Goal: Task Accomplishment & Management: Use online tool/utility

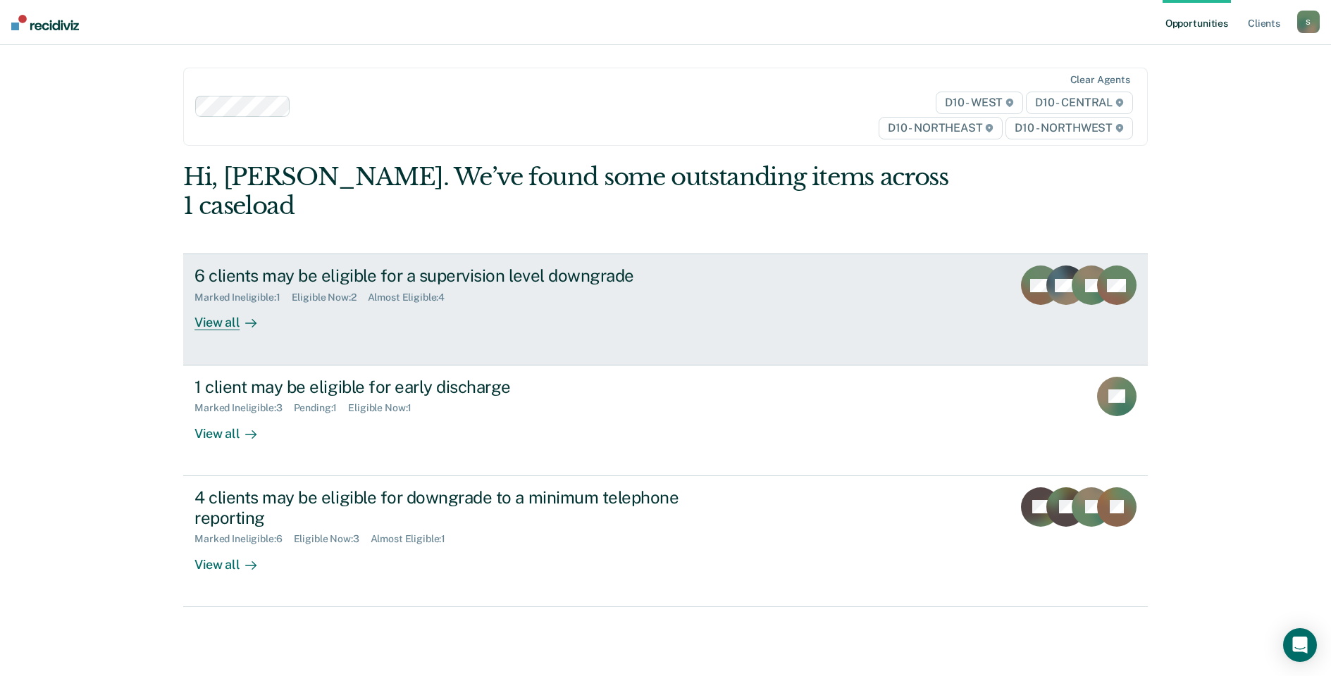
click at [227, 304] on div "View all" at bounding box center [233, 317] width 79 height 27
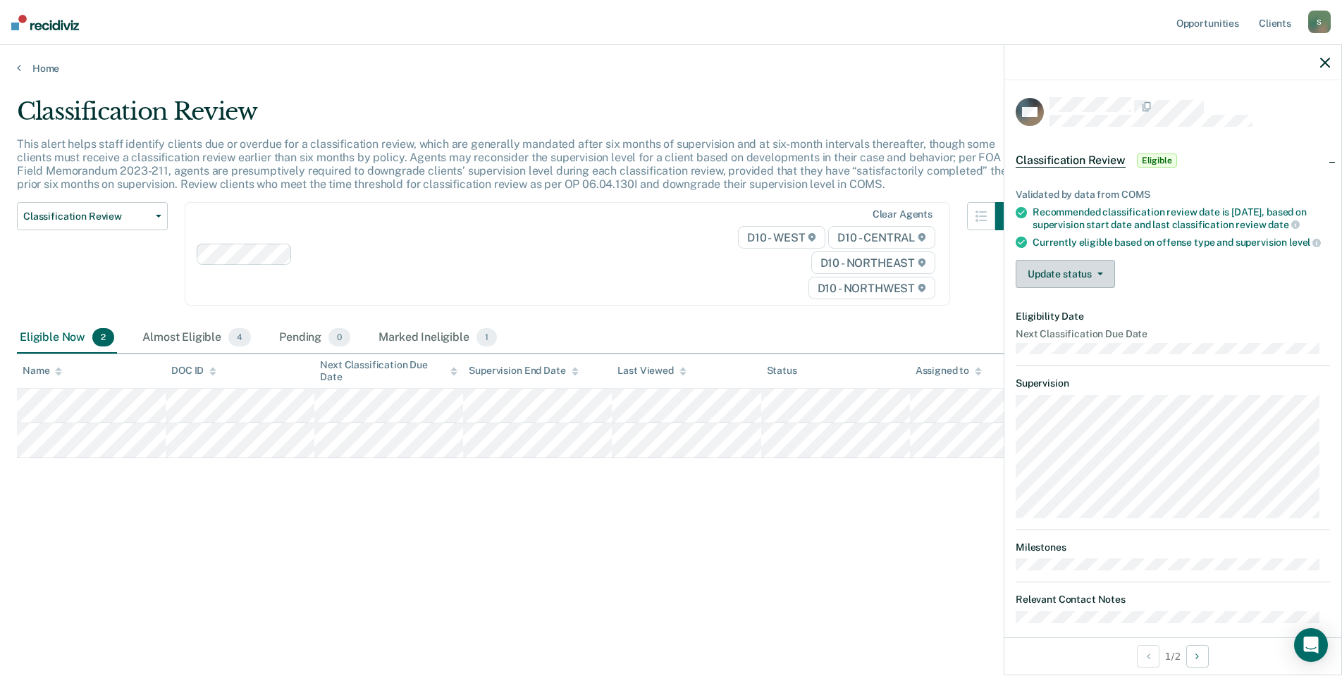
click at [1066, 288] on button "Update status" at bounding box center [1064, 274] width 99 height 28
click at [1070, 342] on button "Mark Ineligible" at bounding box center [1083, 330] width 136 height 23
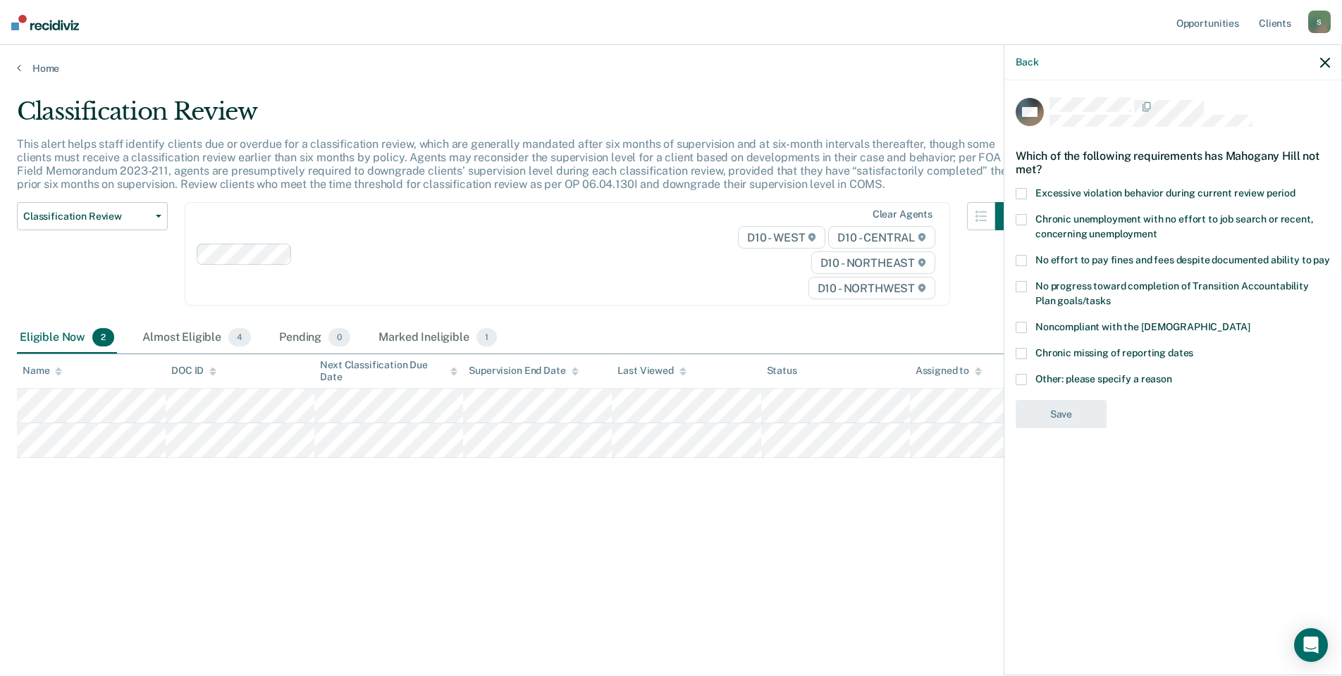
click at [1017, 382] on span at bounding box center [1020, 379] width 11 height 11
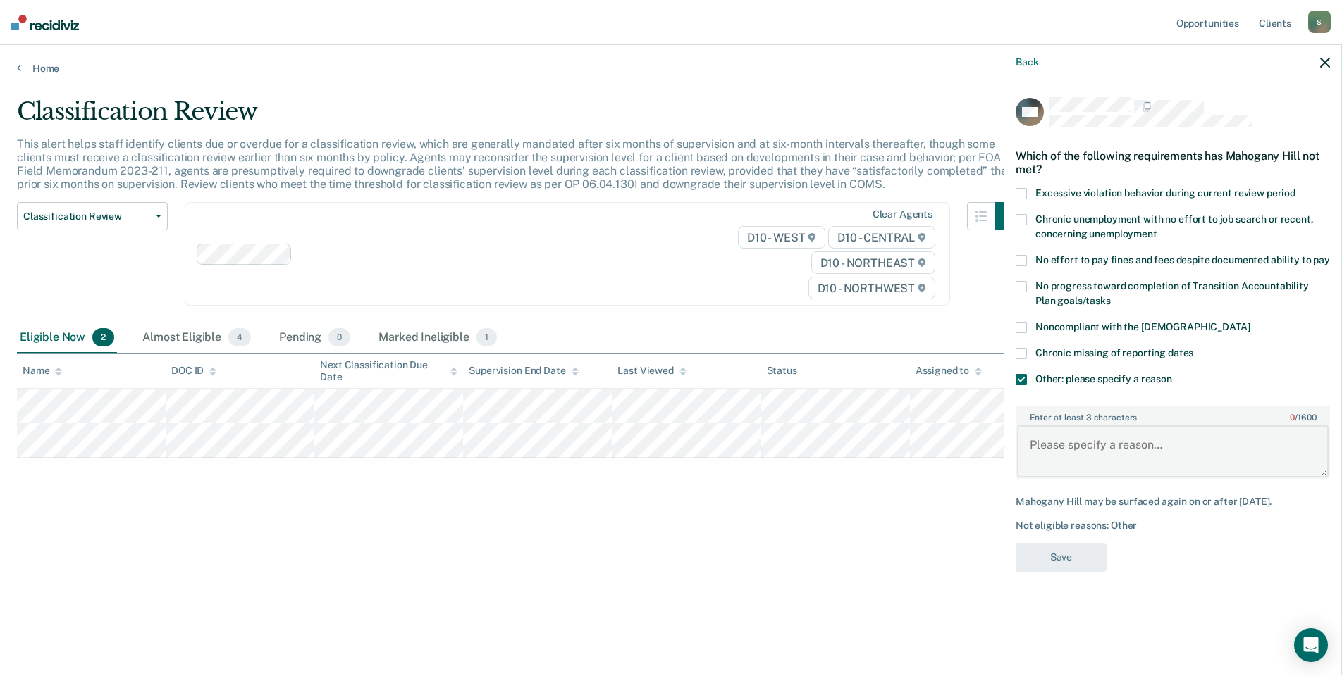
click at [1109, 441] on textarea "Enter at least 3 characters 0 / 1600" at bounding box center [1172, 452] width 311 height 52
type textarea "O"
type textarea "Ineligible due to offense."
click at [1064, 552] on button "Save" at bounding box center [1060, 557] width 91 height 29
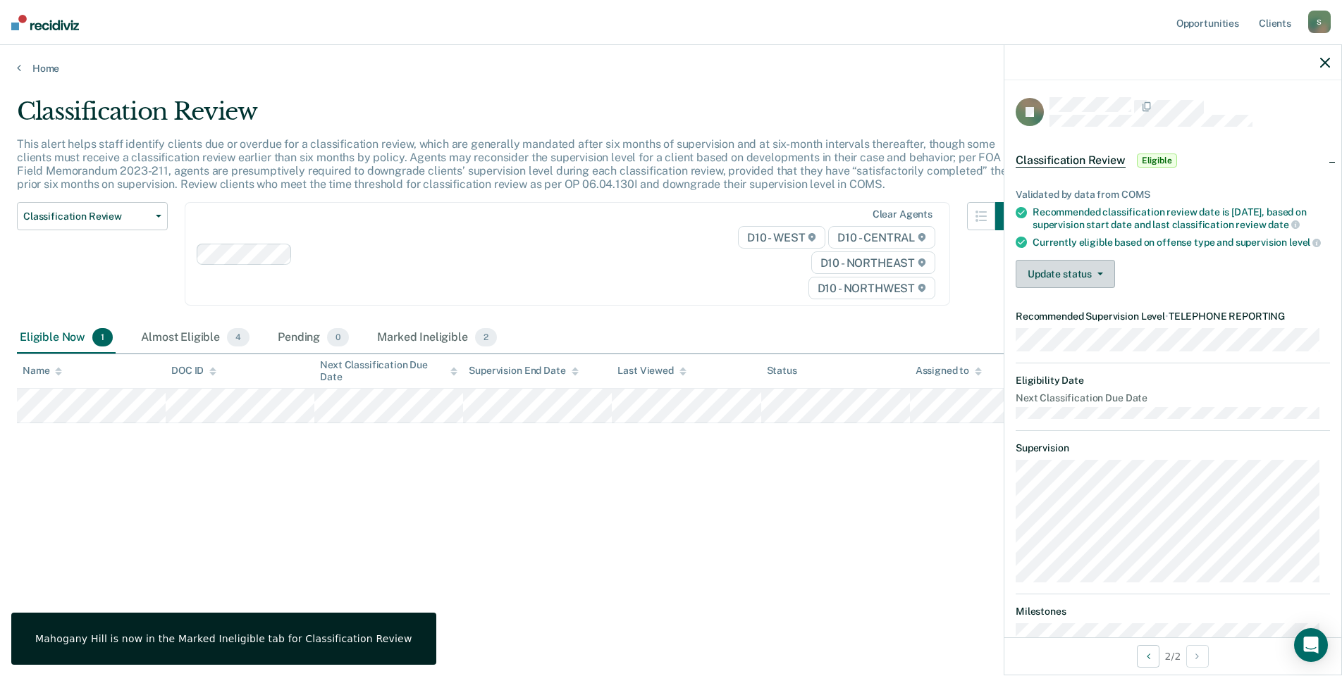
click at [1077, 288] on button "Update status" at bounding box center [1064, 274] width 99 height 28
click at [1080, 342] on button "Mark Ineligible" at bounding box center [1083, 330] width 136 height 23
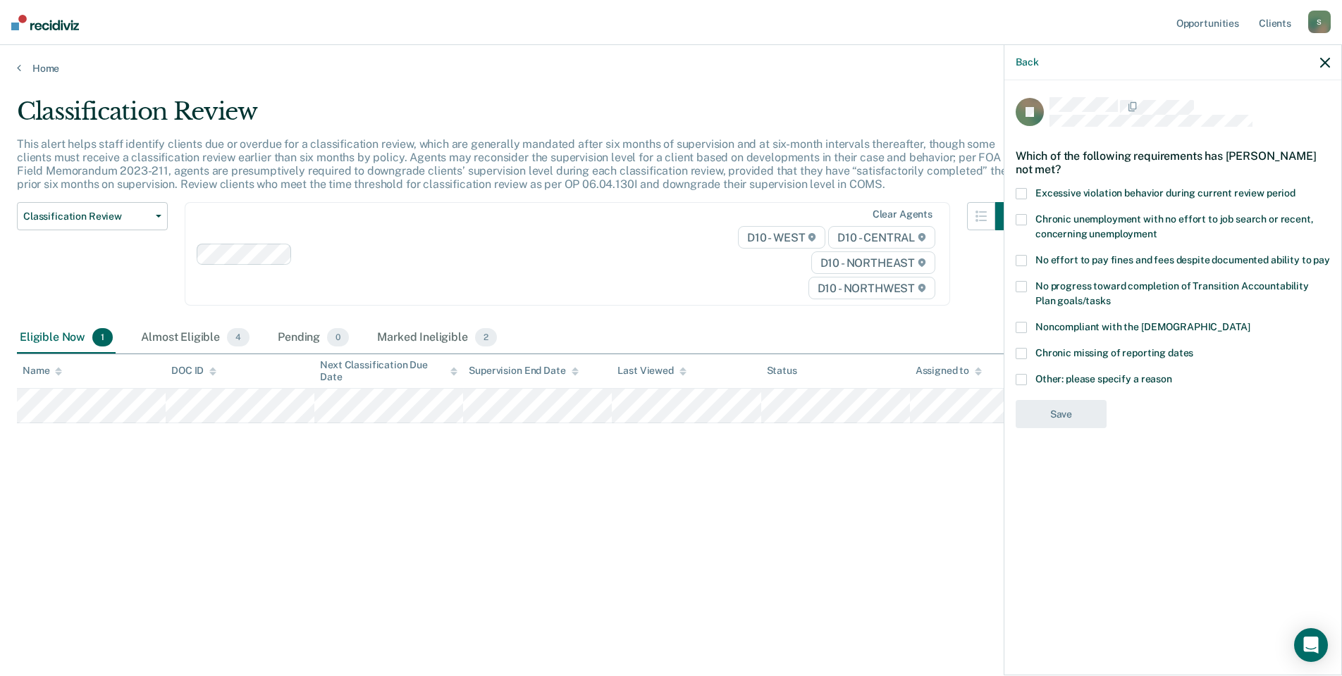
click at [1024, 259] on span at bounding box center [1020, 260] width 11 height 11
click at [1019, 326] on span at bounding box center [1020, 327] width 11 height 11
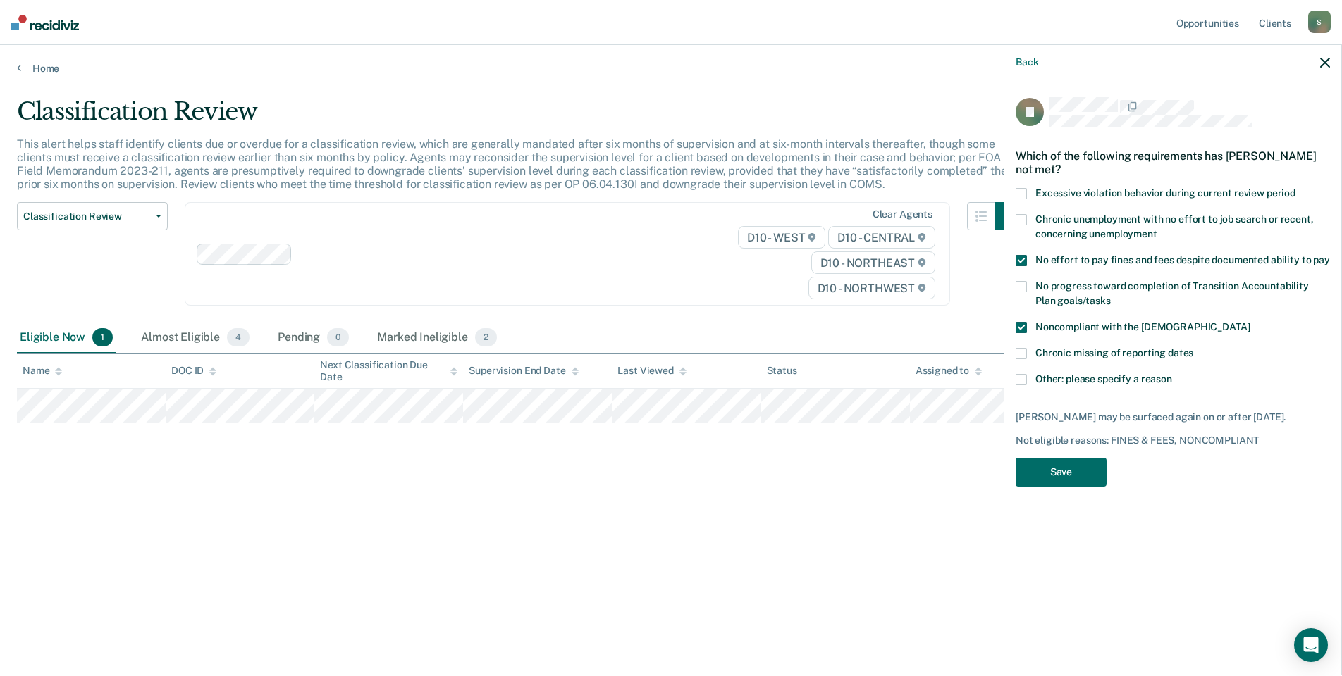
click at [1018, 328] on span at bounding box center [1020, 327] width 11 height 11
click at [1022, 378] on span at bounding box center [1020, 379] width 11 height 11
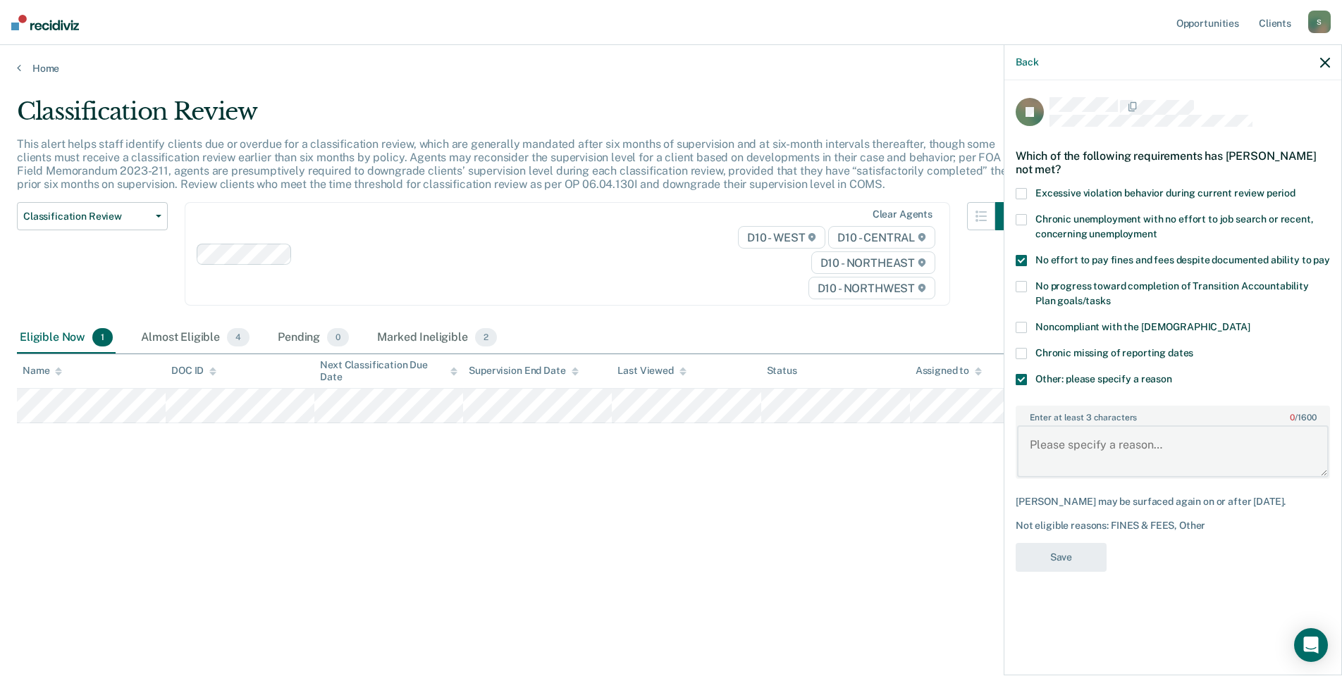
click at [1037, 435] on textarea "Enter at least 3 characters 0 / 1600" at bounding box center [1172, 452] width 311 height 52
type textarea "Has made no effort to make payments or complete the anti-theft program."
click at [1047, 550] on button "Save" at bounding box center [1060, 557] width 91 height 29
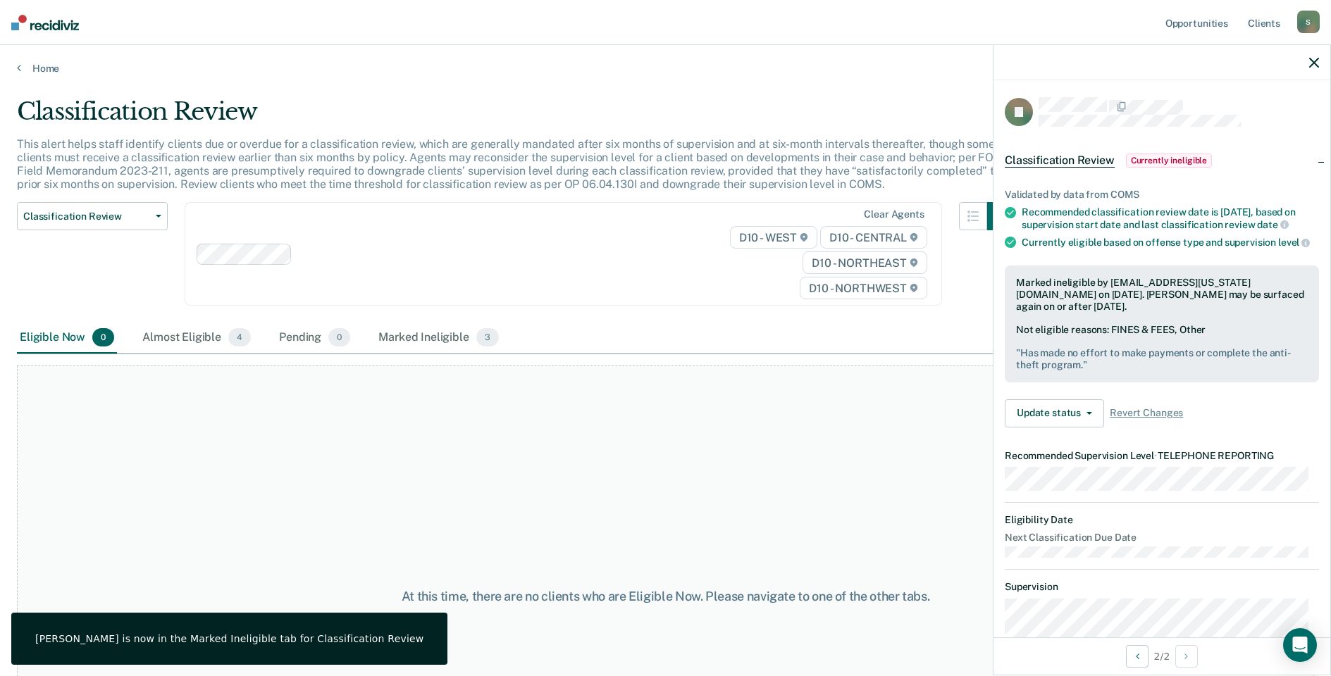
click at [1316, 66] on icon "button" at bounding box center [1314, 63] width 10 height 10
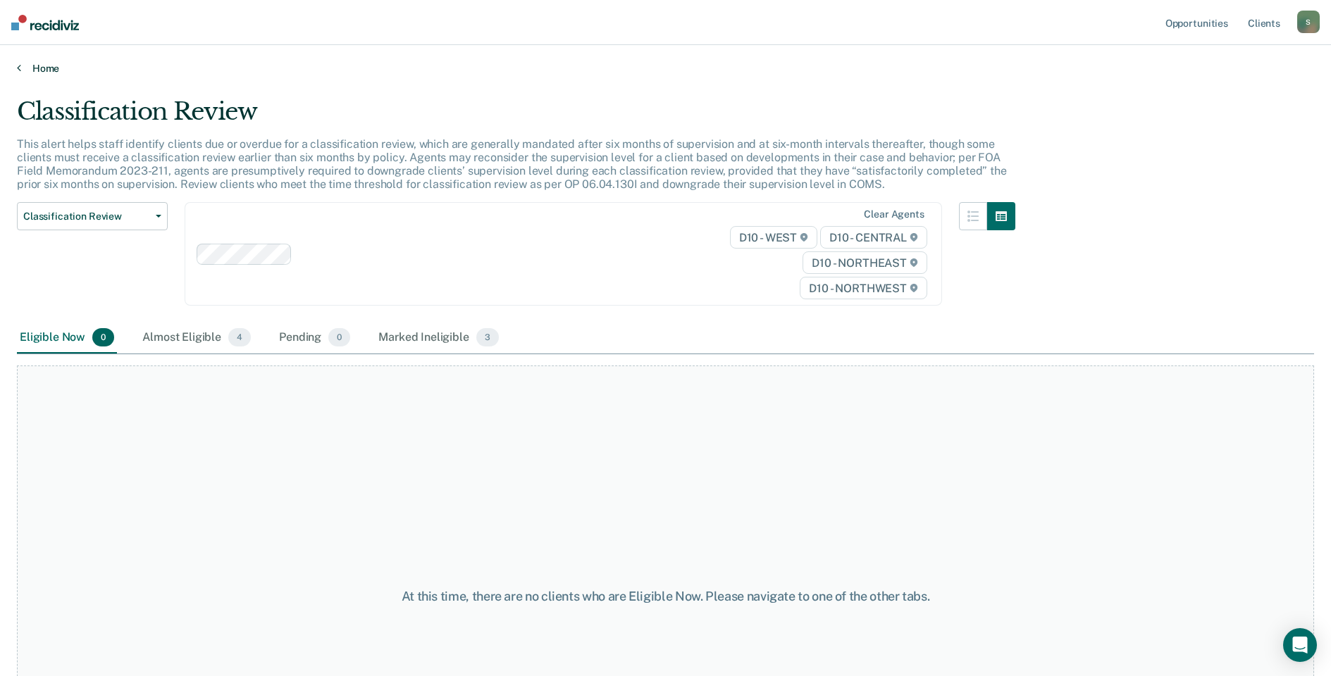
click at [39, 68] on link "Home" at bounding box center [665, 68] width 1297 height 13
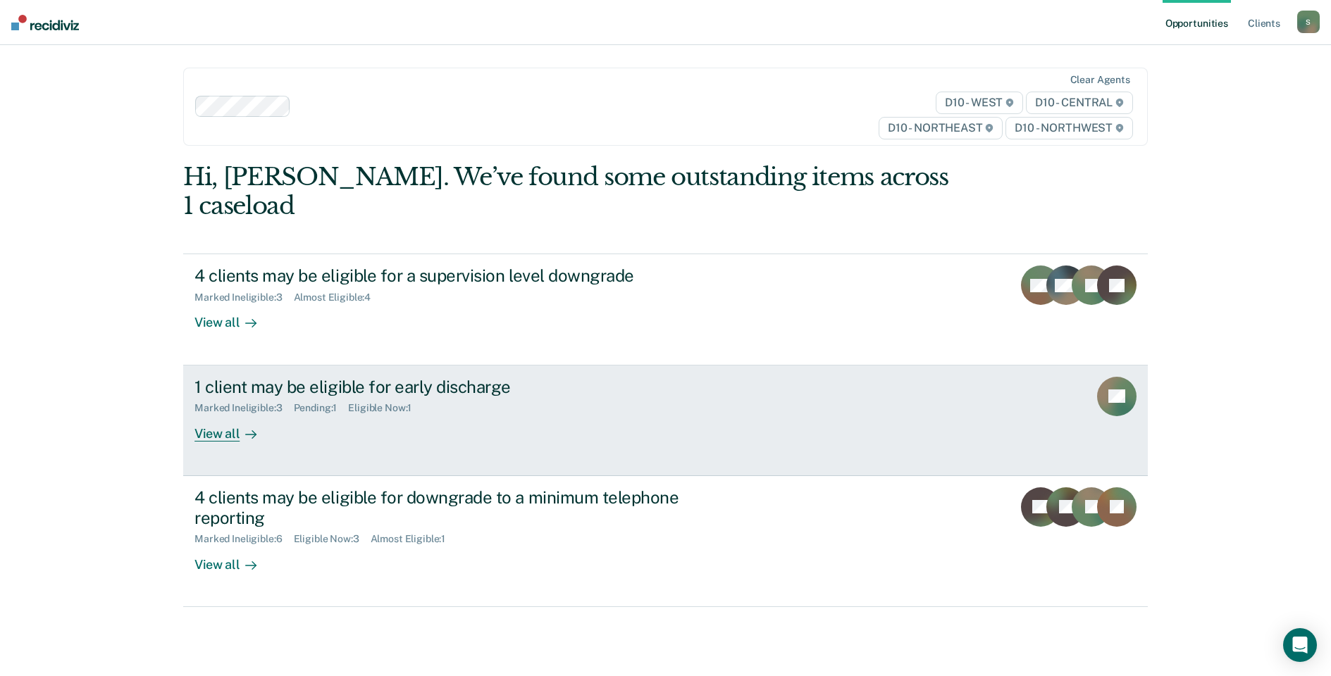
click at [216, 414] on div "View all" at bounding box center [233, 427] width 79 height 27
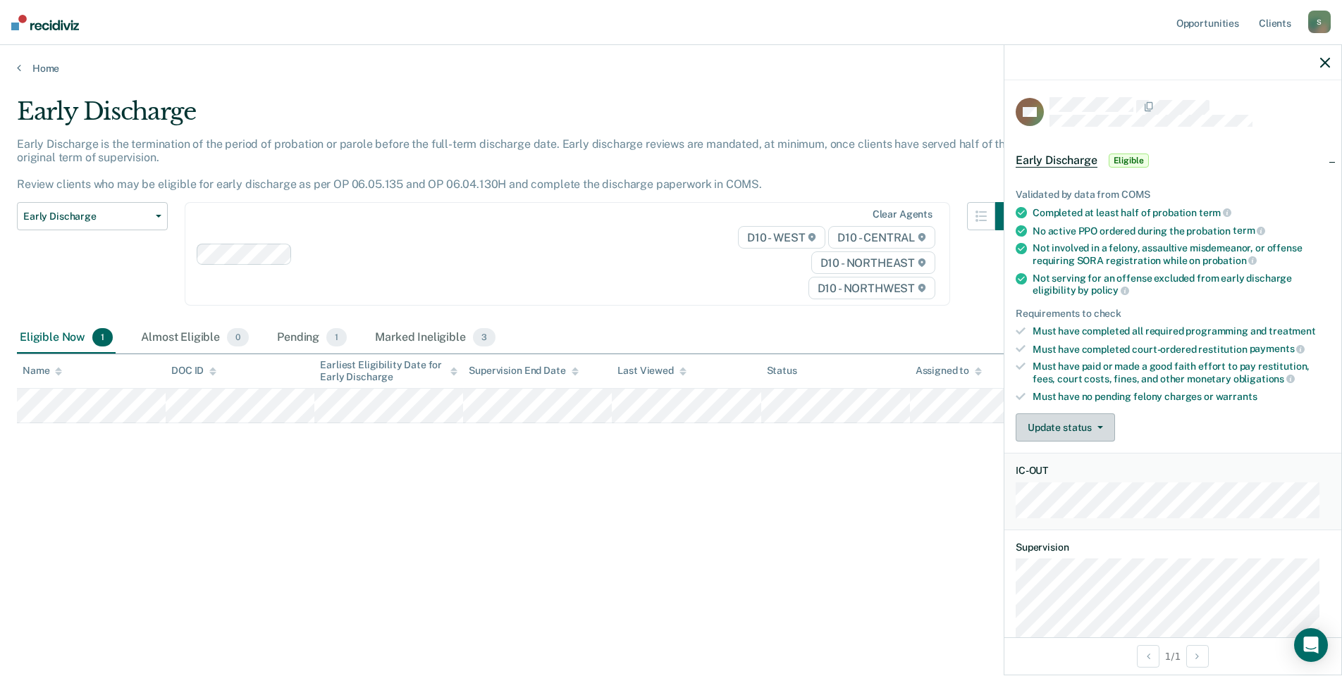
click at [1061, 420] on button "Update status" at bounding box center [1064, 428] width 99 height 28
click at [1062, 483] on button "Mark Ineligible" at bounding box center [1083, 484] width 136 height 23
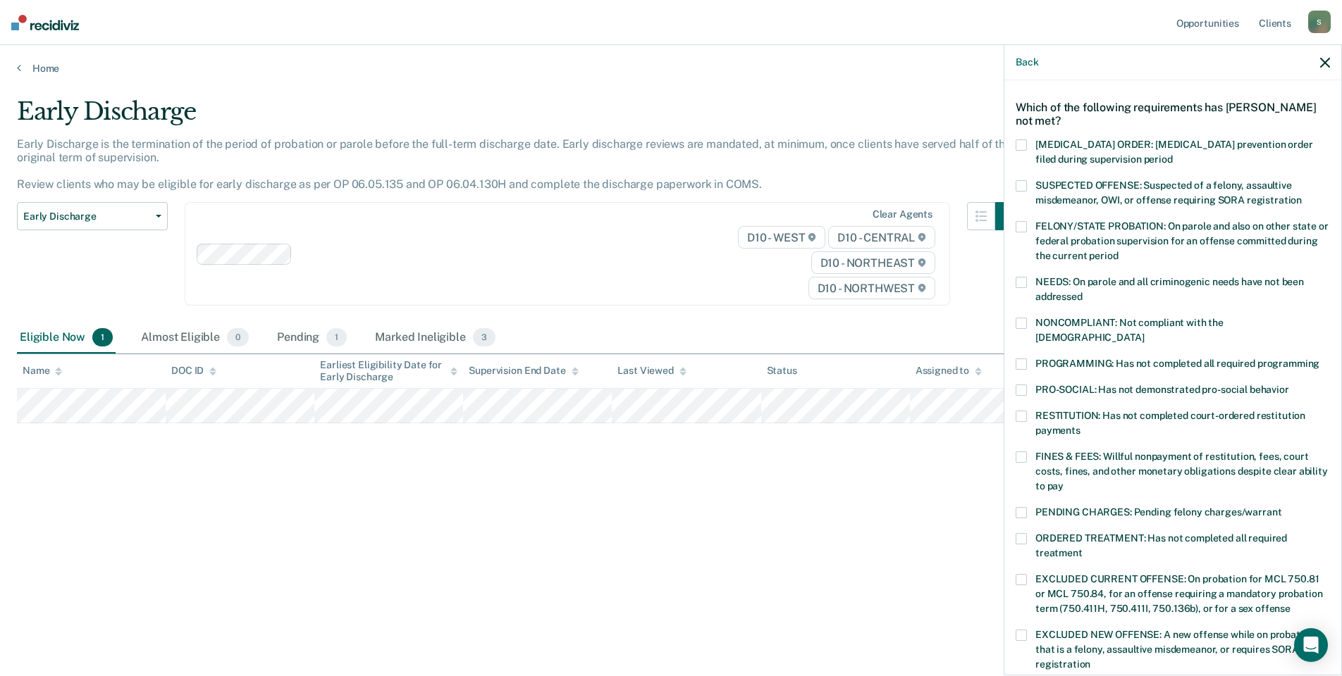
scroll to position [141, 0]
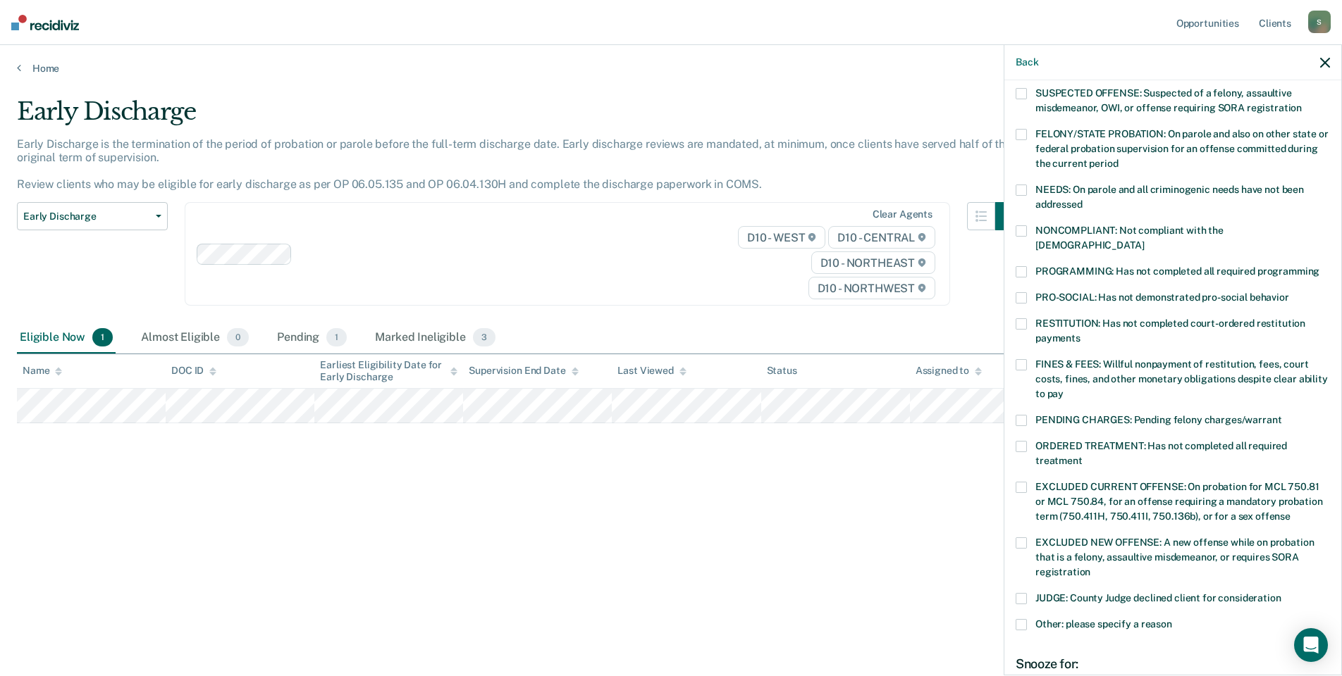
click at [1017, 619] on span at bounding box center [1020, 624] width 11 height 11
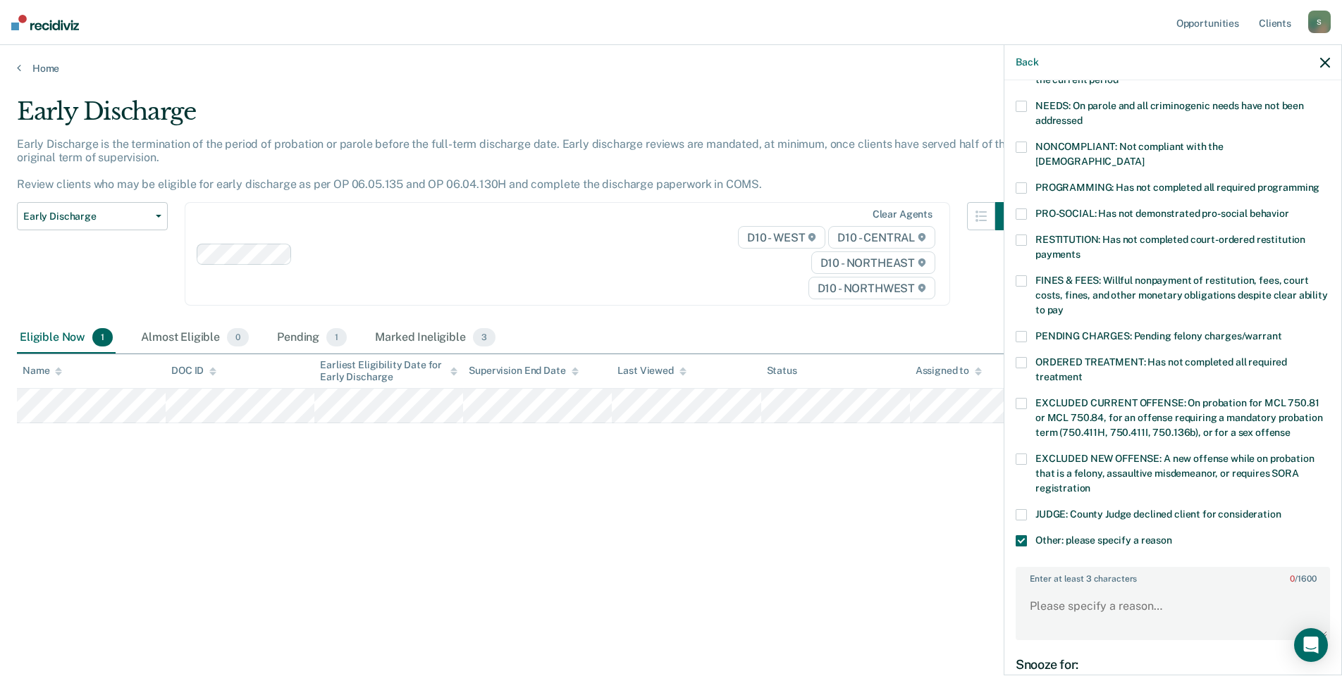
scroll to position [352, 0]
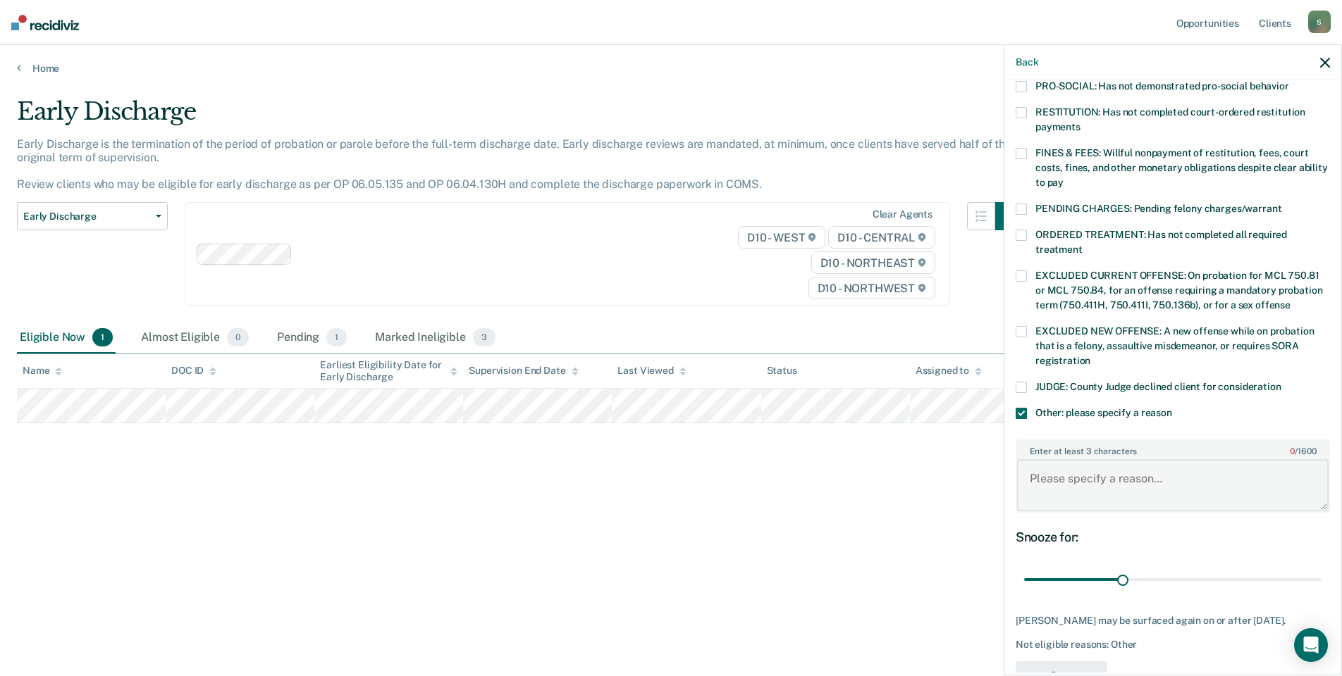
click at [1114, 459] on textarea "Enter at least 3 characters 0 / 1600" at bounding box center [1172, 485] width 311 height 52
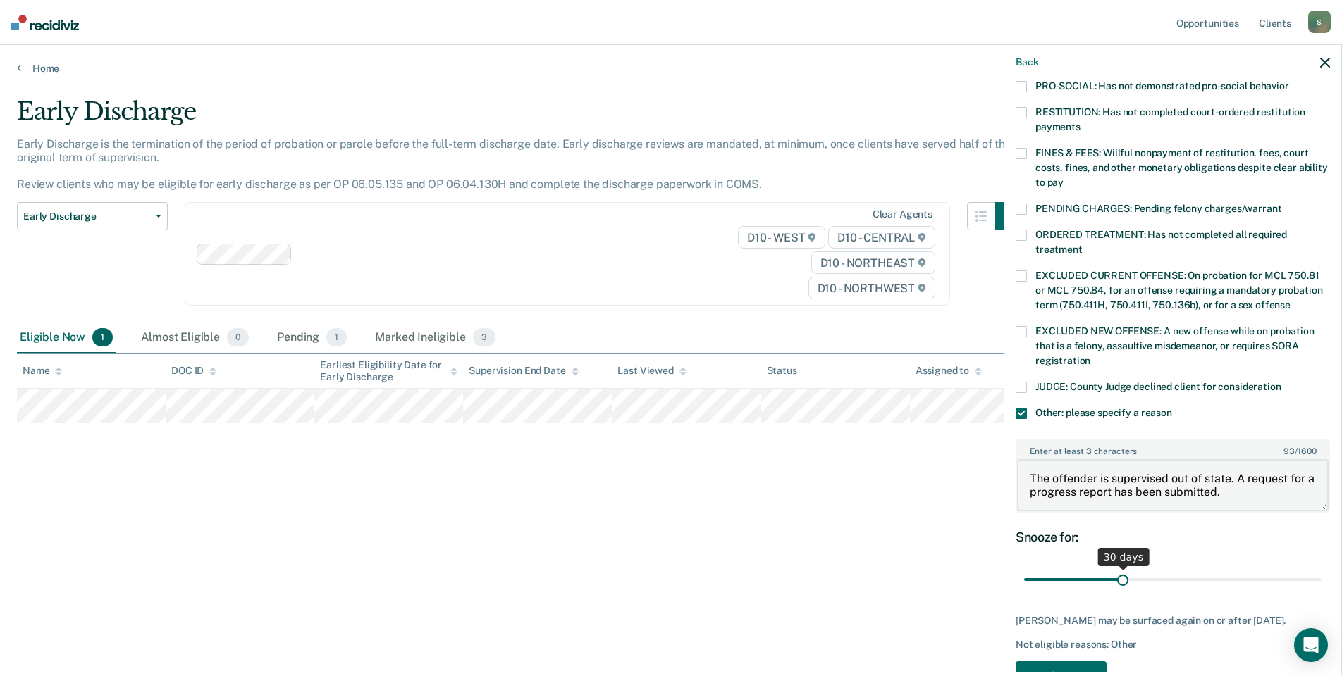
type textarea "The offender is supervised out of state. A request for a progress report has be…"
drag, startPoint x: 1119, startPoint y: 564, endPoint x: 1213, endPoint y: 566, distance: 93.7
type input "60"
click at [1213, 568] on input "range" at bounding box center [1172, 580] width 297 height 25
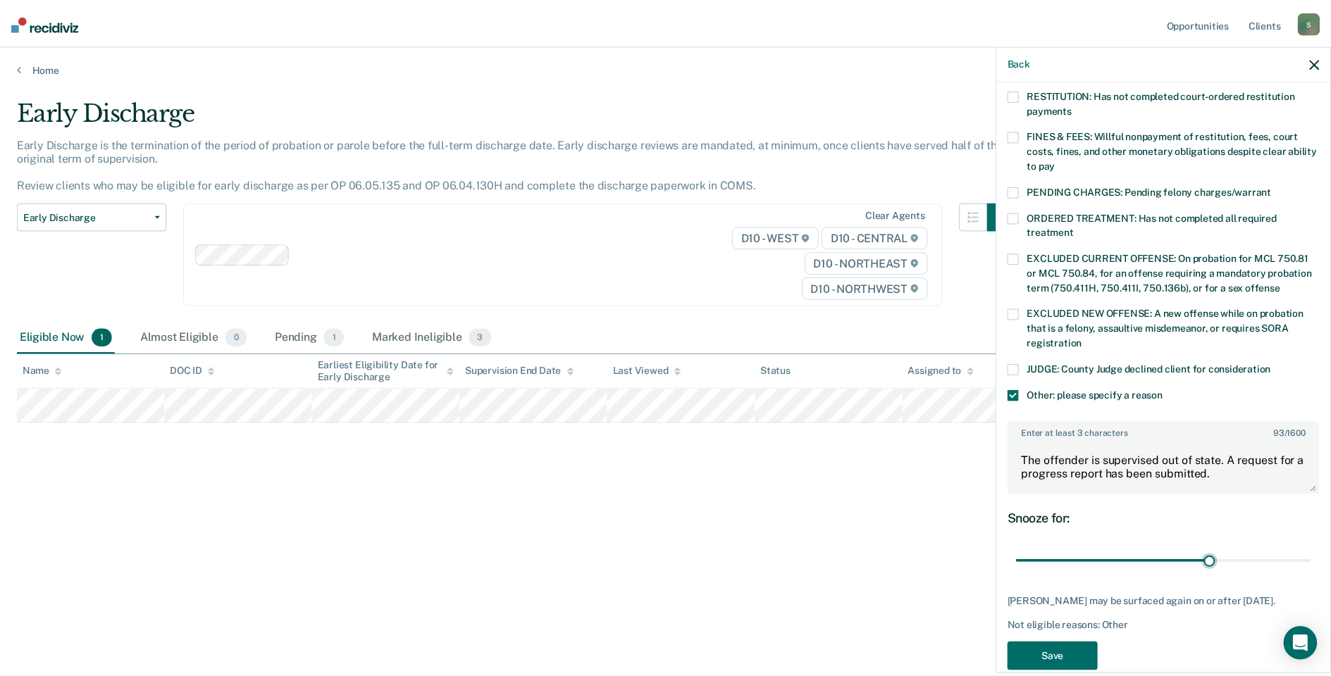
scroll to position [379, 0]
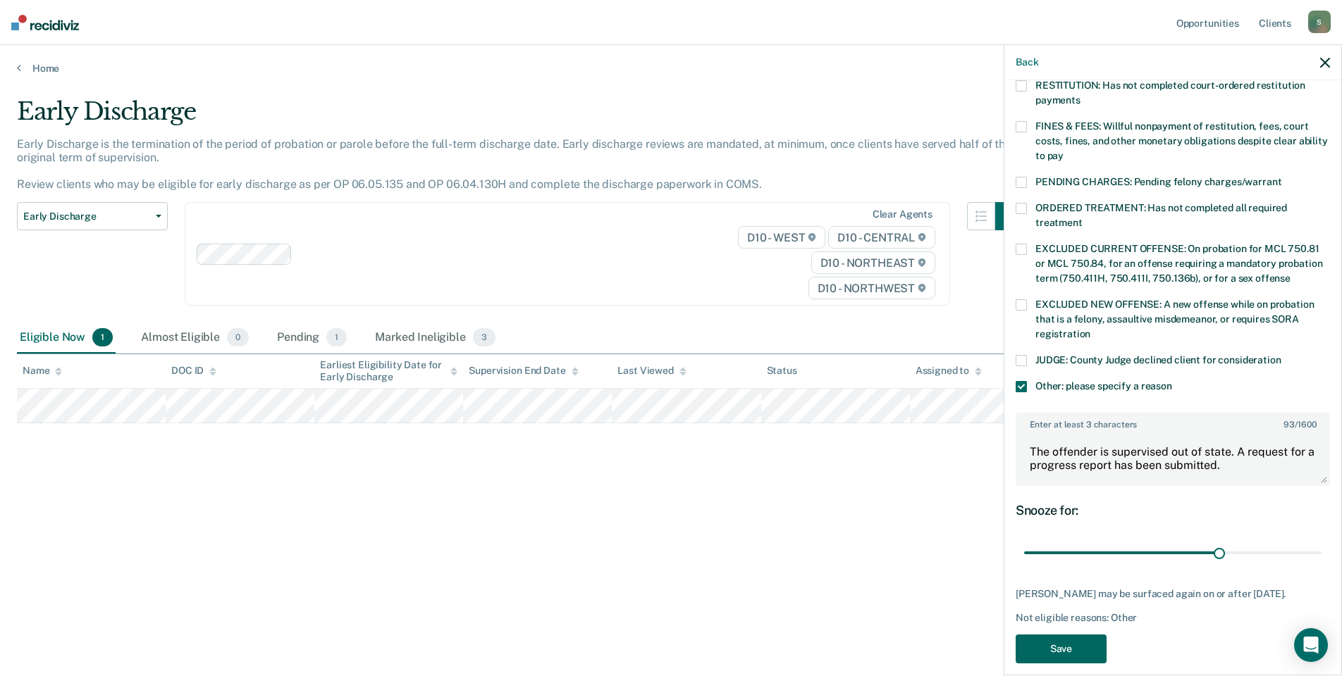
click at [1061, 635] on button "Save" at bounding box center [1060, 649] width 91 height 29
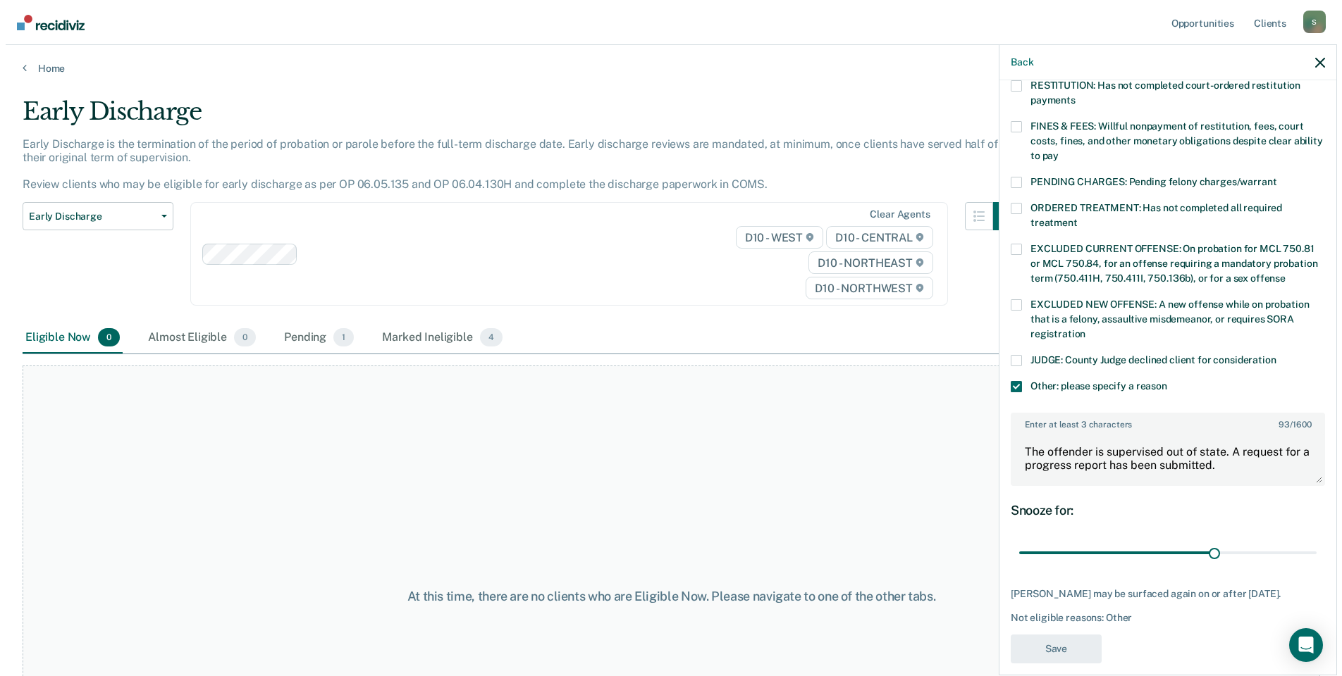
scroll to position [330, 0]
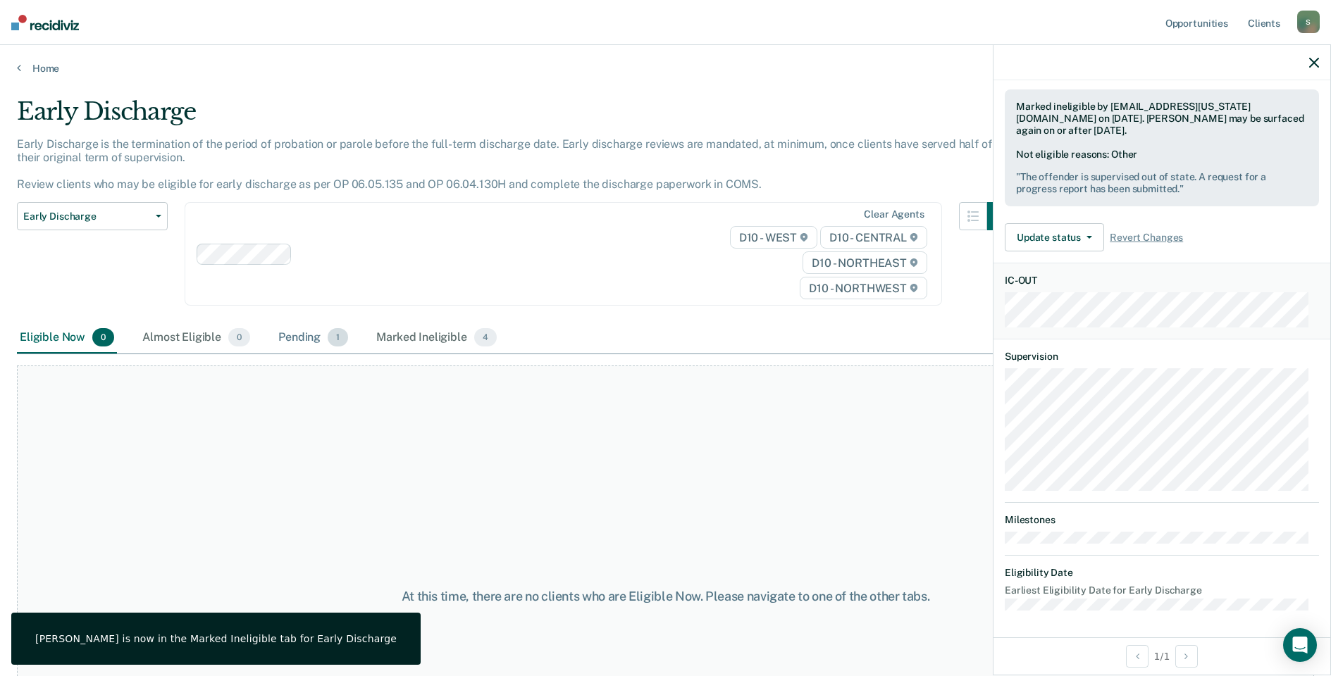
click at [308, 337] on div "Pending 1" at bounding box center [312, 338] width 75 height 31
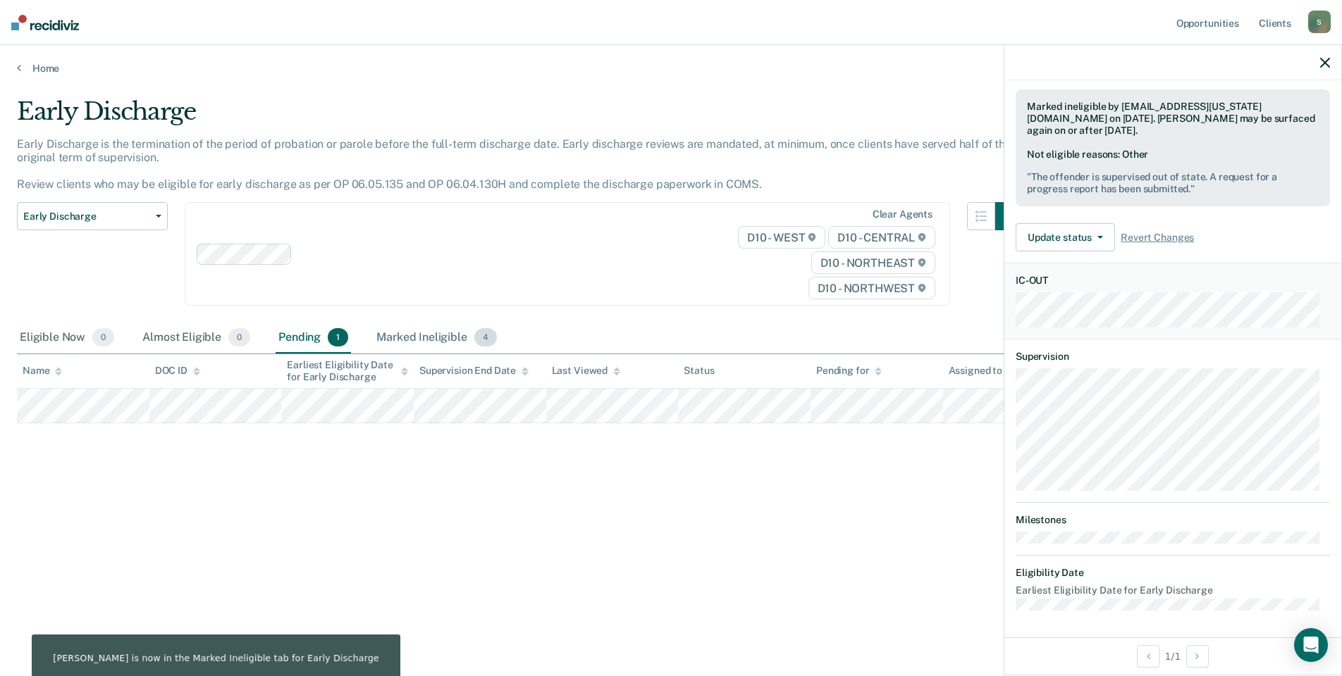
click at [423, 342] on div "Marked Ineligible 4" at bounding box center [436, 338] width 126 height 31
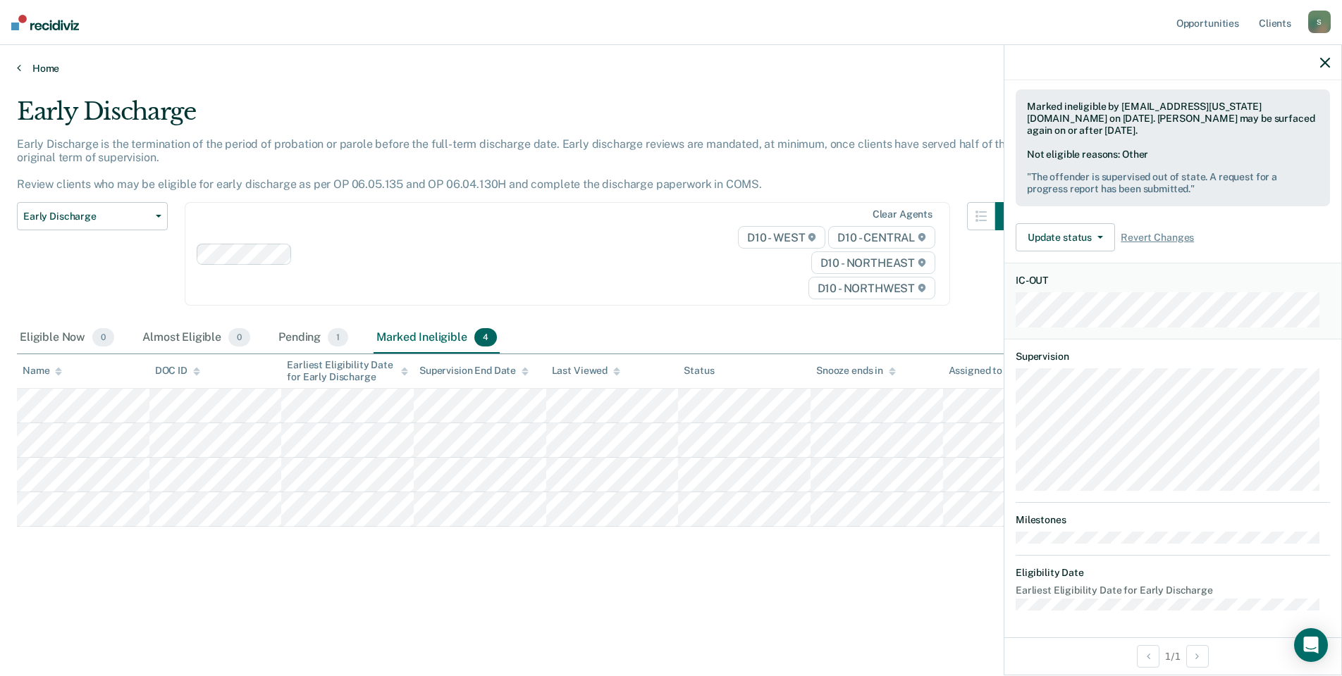
click at [33, 68] on link "Home" at bounding box center [671, 68] width 1308 height 13
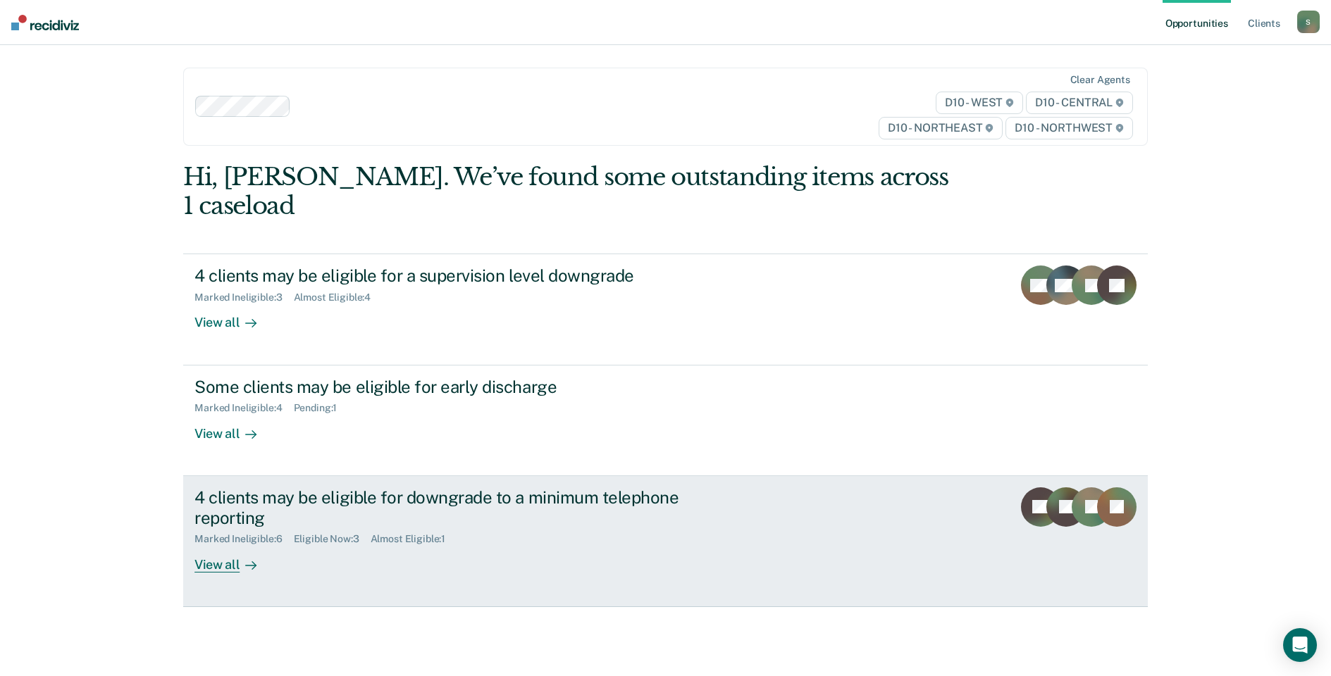
click at [218, 545] on div "View all" at bounding box center [233, 558] width 79 height 27
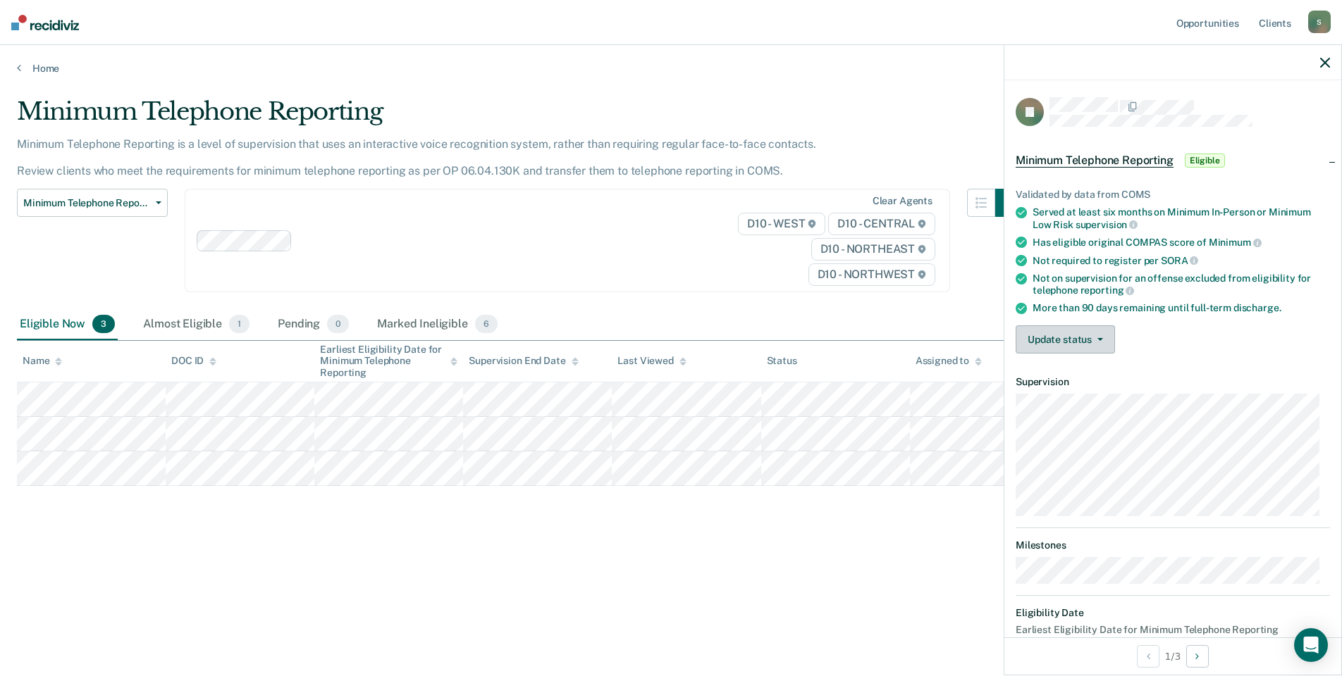
click at [1068, 334] on button "Update status" at bounding box center [1064, 340] width 99 height 28
click at [1067, 391] on button "Mark Ineligible" at bounding box center [1083, 396] width 136 height 23
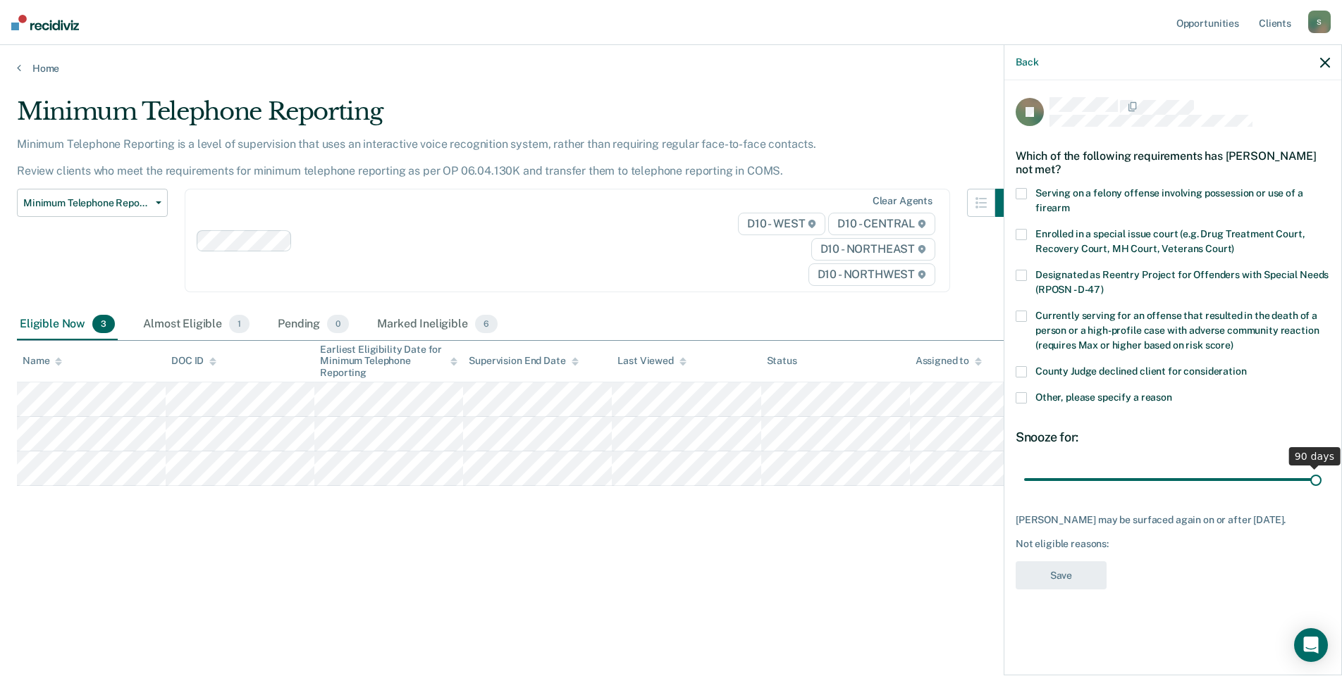
drag, startPoint x: 1130, startPoint y: 479, endPoint x: 1346, endPoint y: 479, distance: 216.3
type input "90"
click at [1321, 479] on input "range" at bounding box center [1172, 479] width 297 height 25
click at [1024, 392] on span at bounding box center [1020, 397] width 11 height 11
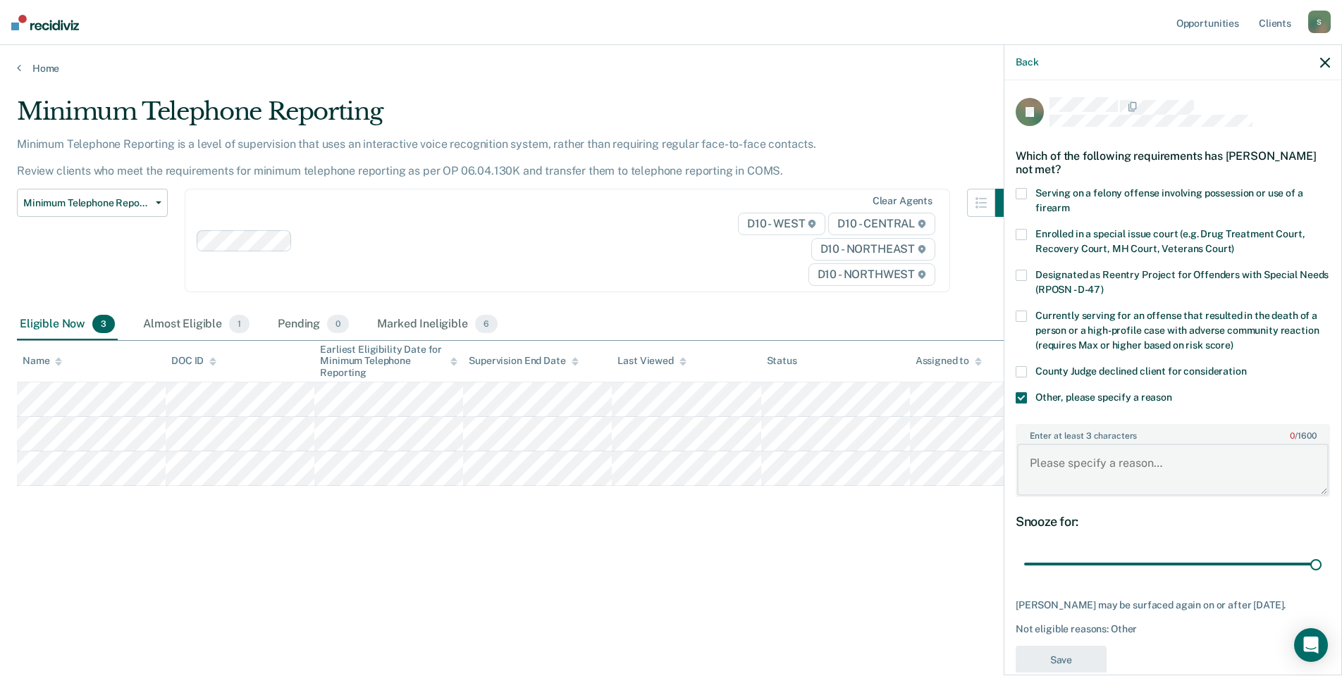
click at [1053, 444] on textarea "Enter at least 3 characters 0 / 1600" at bounding box center [1172, 470] width 311 height 52
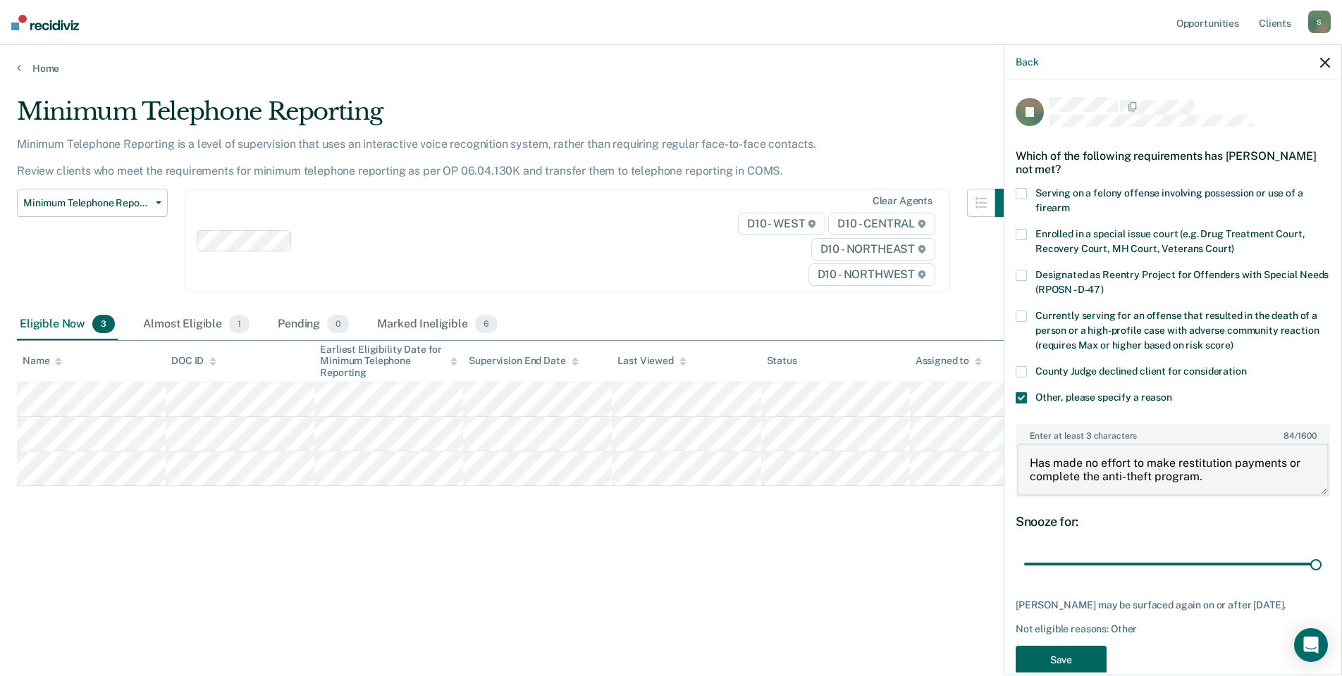
type textarea "Has made no effort to make restitution payments or complete the anti-theft prog…"
click at [1061, 655] on button "Save" at bounding box center [1060, 660] width 91 height 29
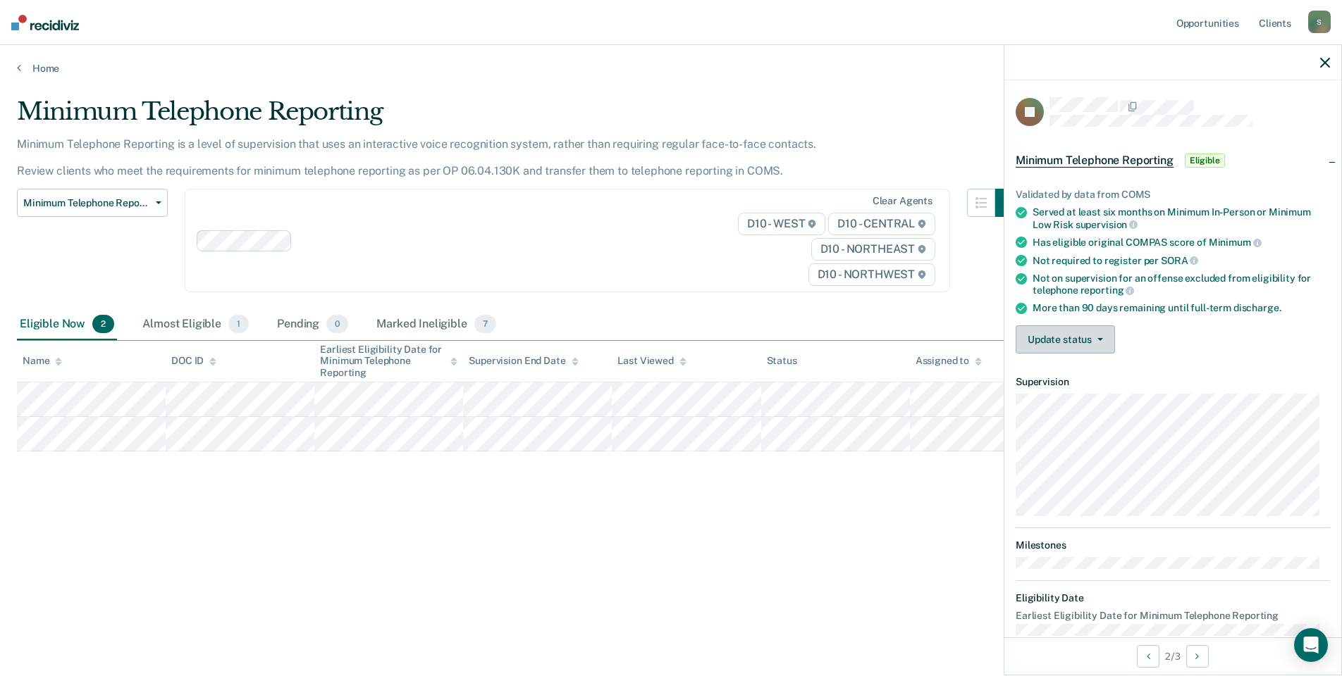
click at [1079, 335] on button "Update status" at bounding box center [1064, 340] width 99 height 28
click at [1070, 395] on button "Mark Ineligible" at bounding box center [1083, 396] width 136 height 23
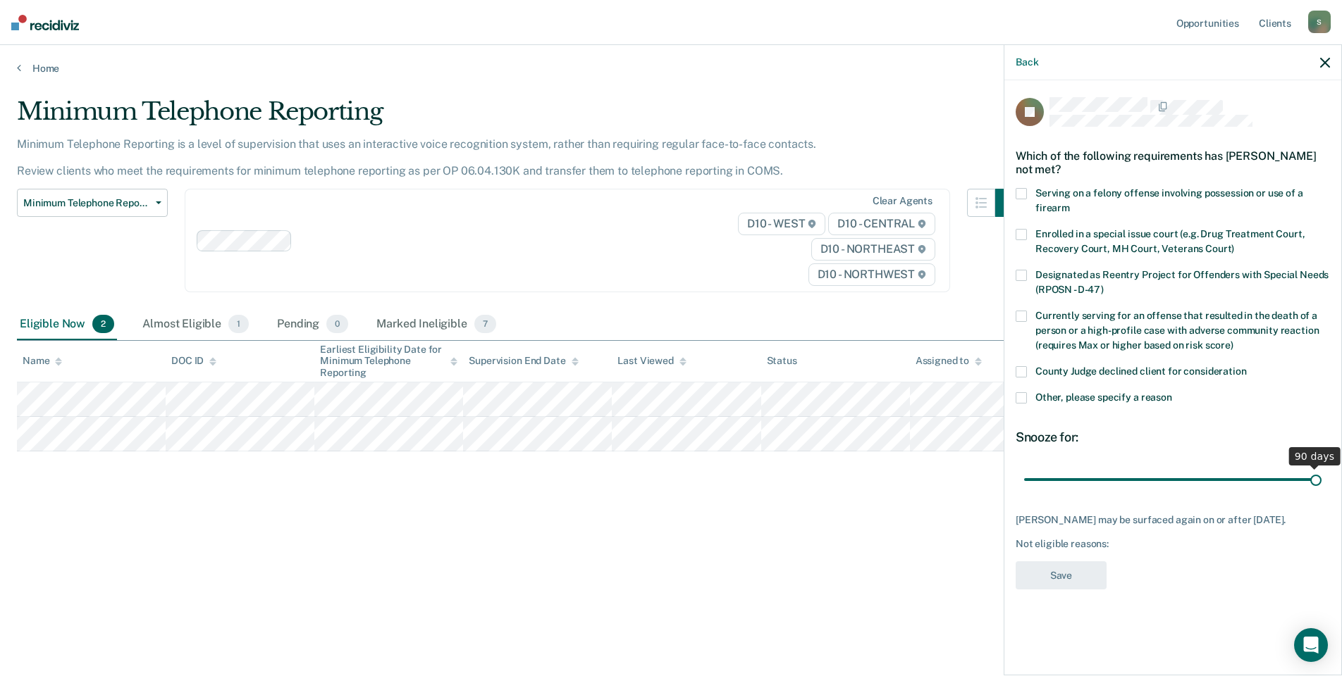
drag, startPoint x: 1123, startPoint y: 475, endPoint x: 1346, endPoint y: 475, distance: 223.4
type input "90"
click at [1321, 475] on input "range" at bounding box center [1172, 479] width 297 height 25
click at [1020, 395] on span at bounding box center [1020, 397] width 11 height 11
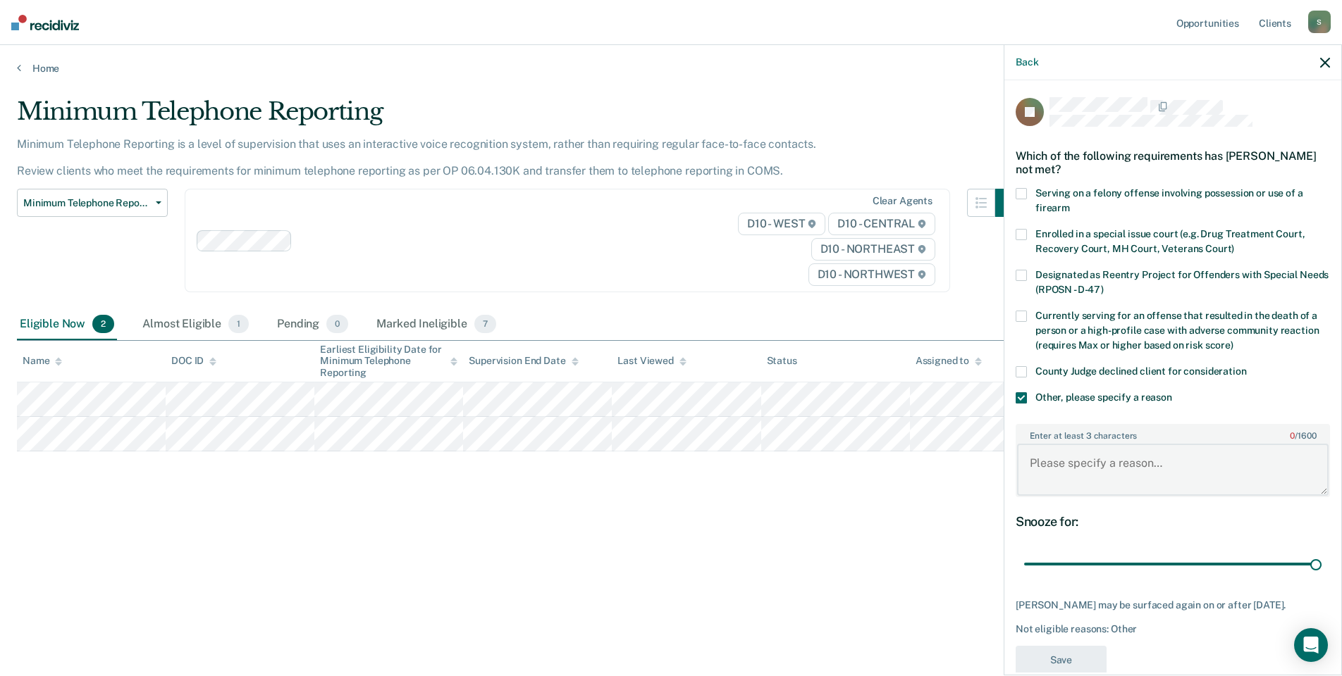
click at [1072, 454] on textarea "Enter at least 3 characters 0 / 1600" at bounding box center [1172, 470] width 311 height 52
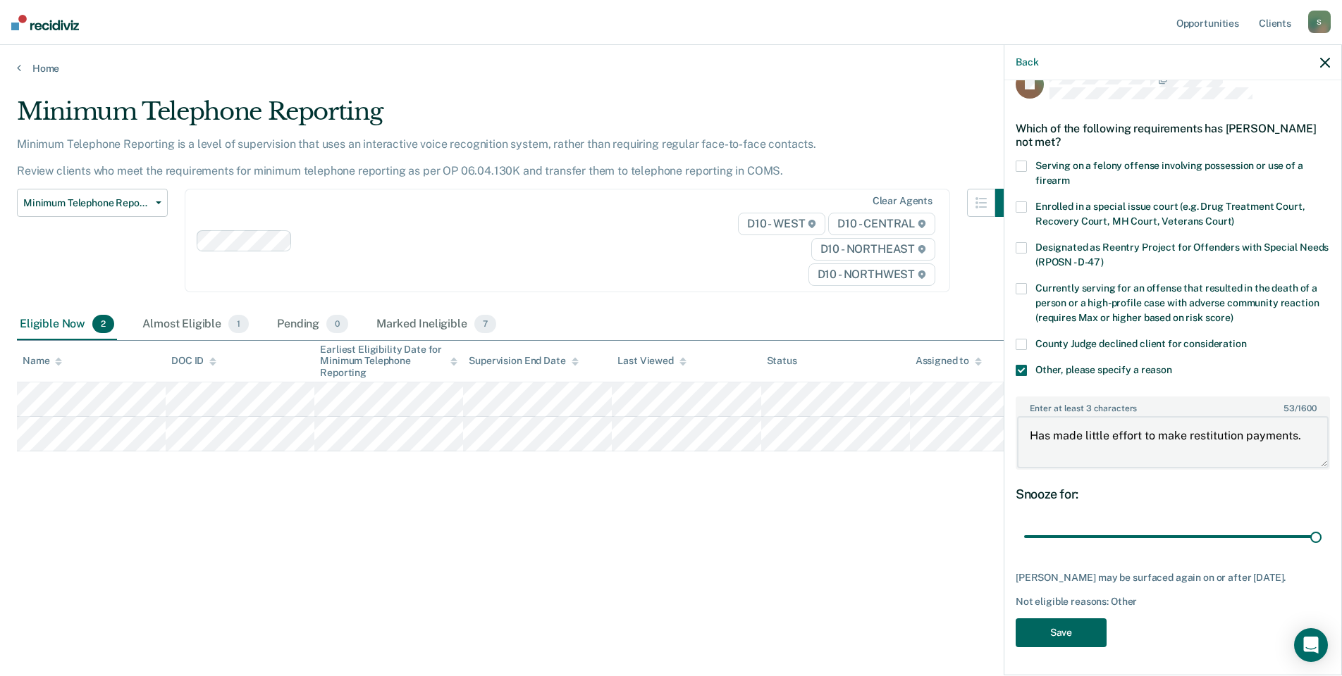
type textarea "Has made little effort to make restitution payments."
click at [1050, 633] on button "Save" at bounding box center [1060, 633] width 91 height 29
